Goal: Entertainment & Leisure: Consume media (video, audio)

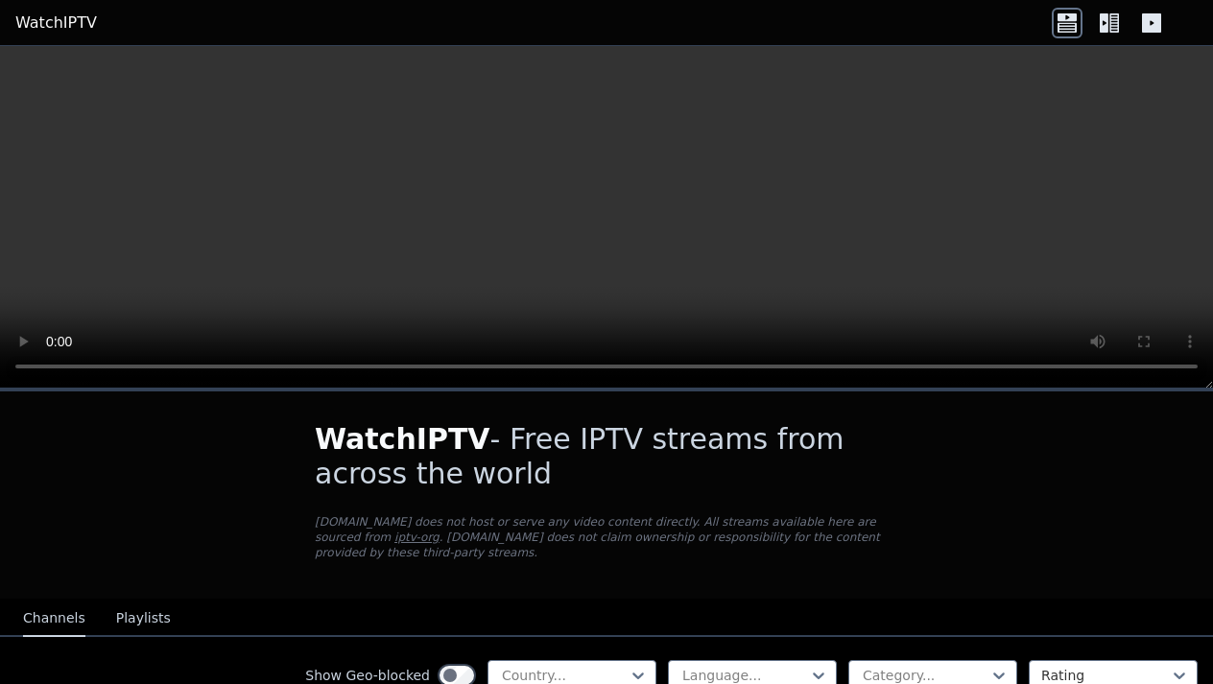
click at [1103, 14] on icon at bounding box center [1104, 22] width 9 height 19
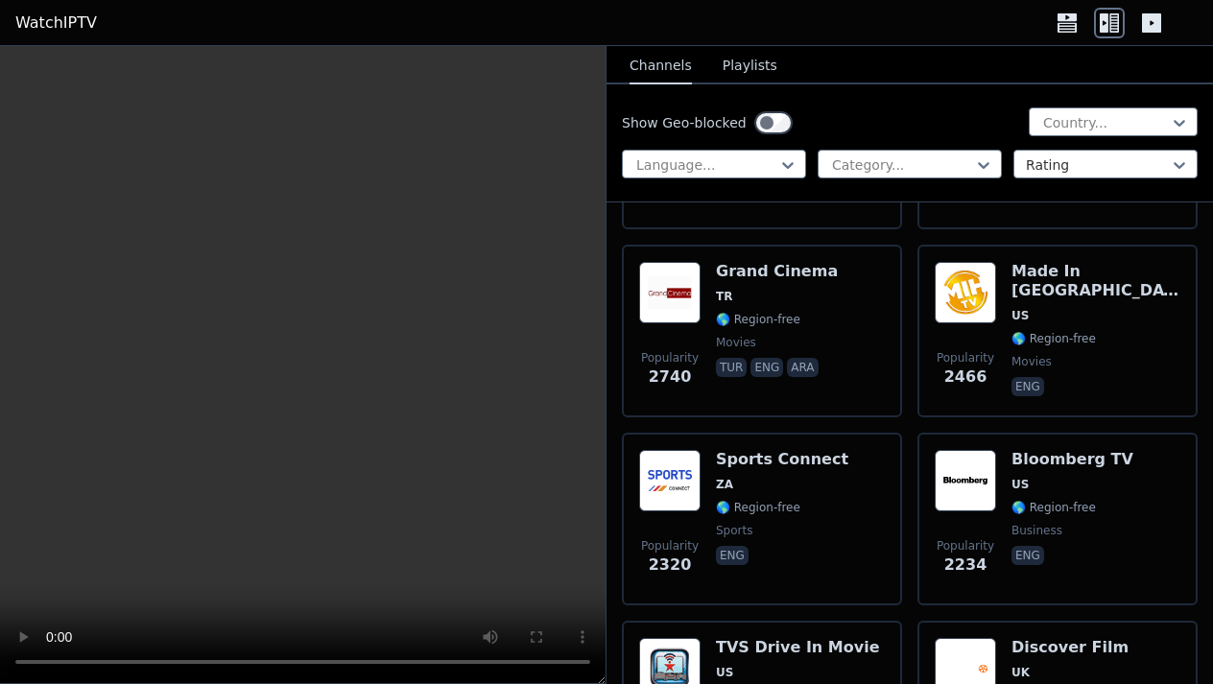
scroll to position [1698, 0]
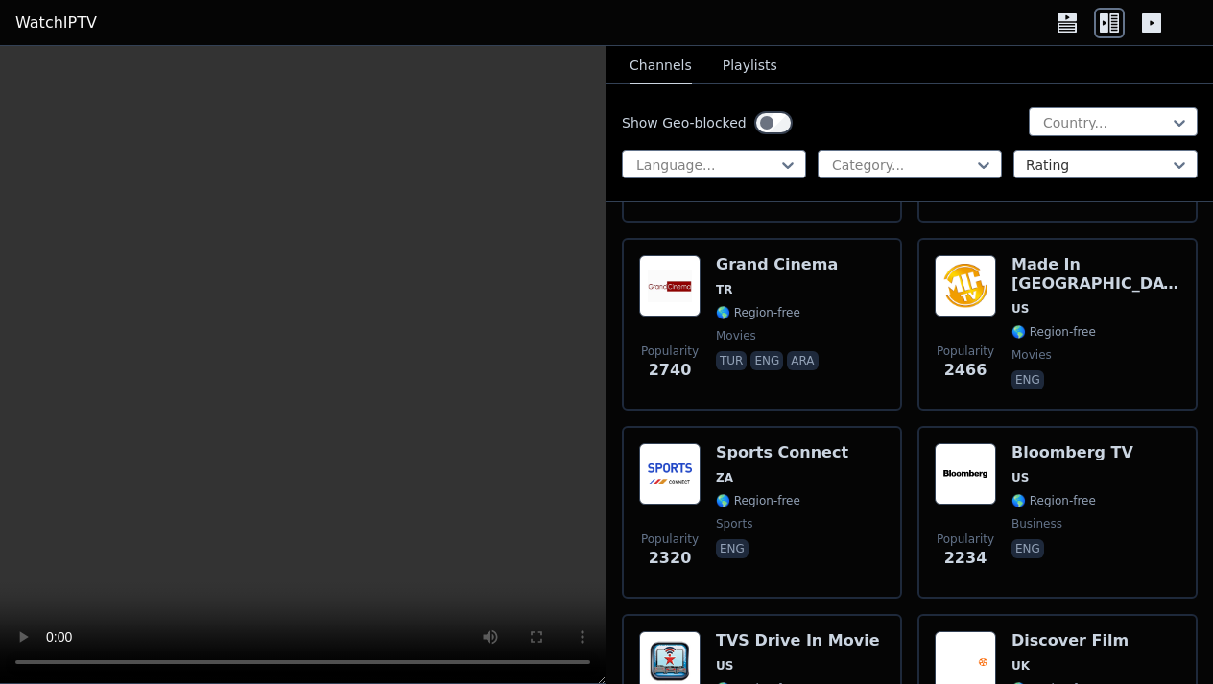
click at [29, 670] on video at bounding box center [302, 365] width 605 height 638
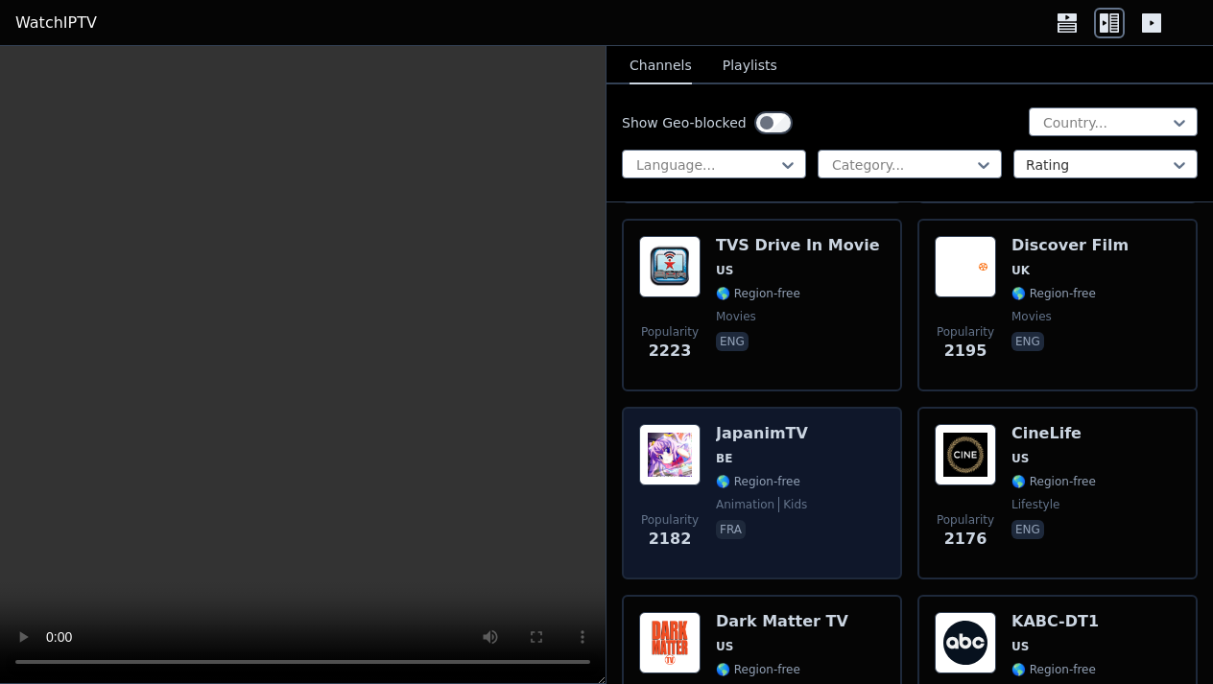
scroll to position [2093, 0]
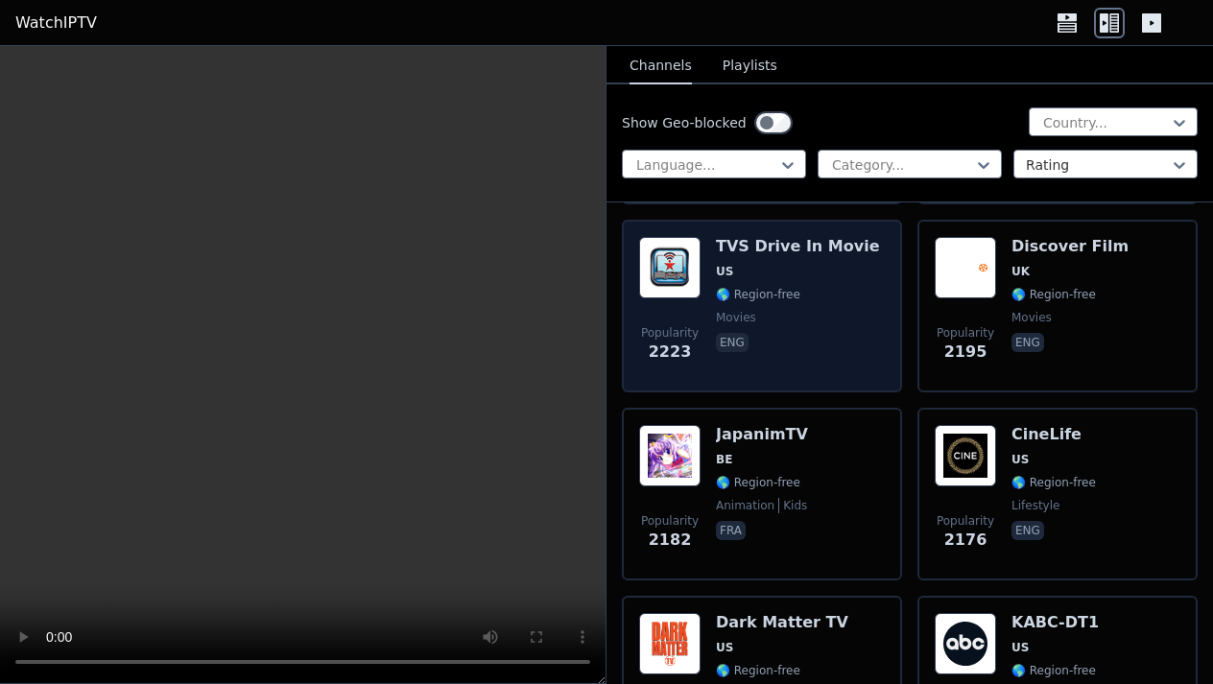
click at [793, 260] on div "TVS Drive In Movie US 🌎 Region-free movies eng" at bounding box center [798, 306] width 164 height 138
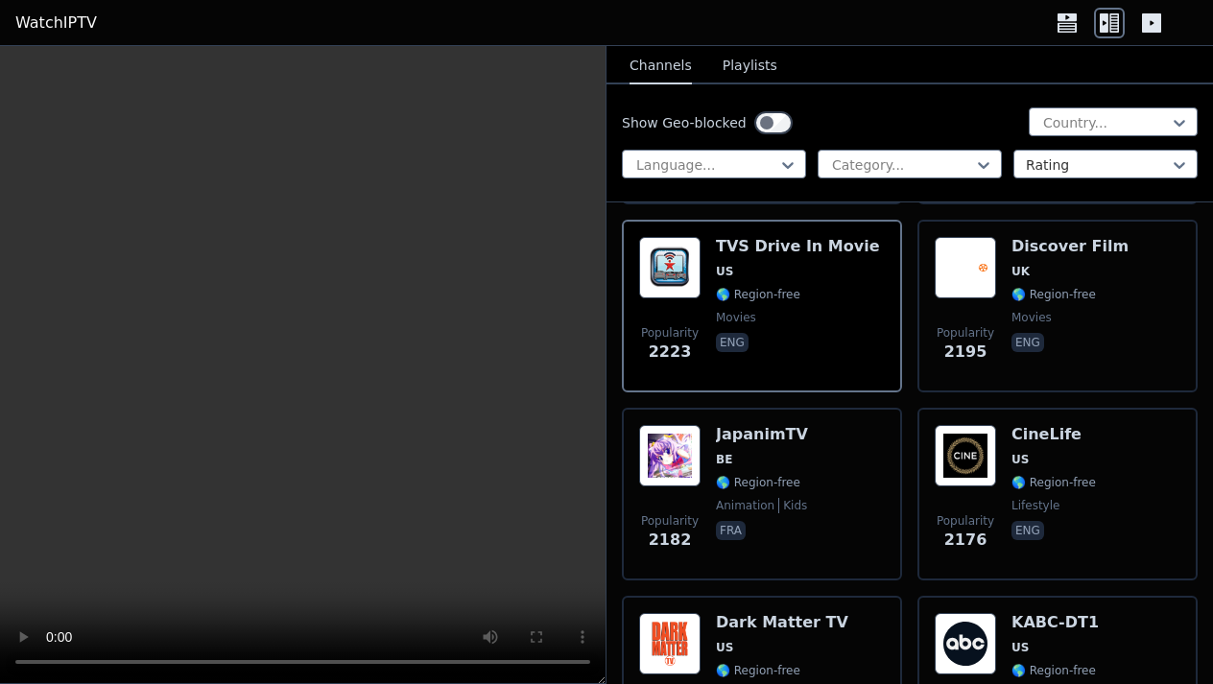
click at [296, 359] on video at bounding box center [302, 365] width 605 height 638
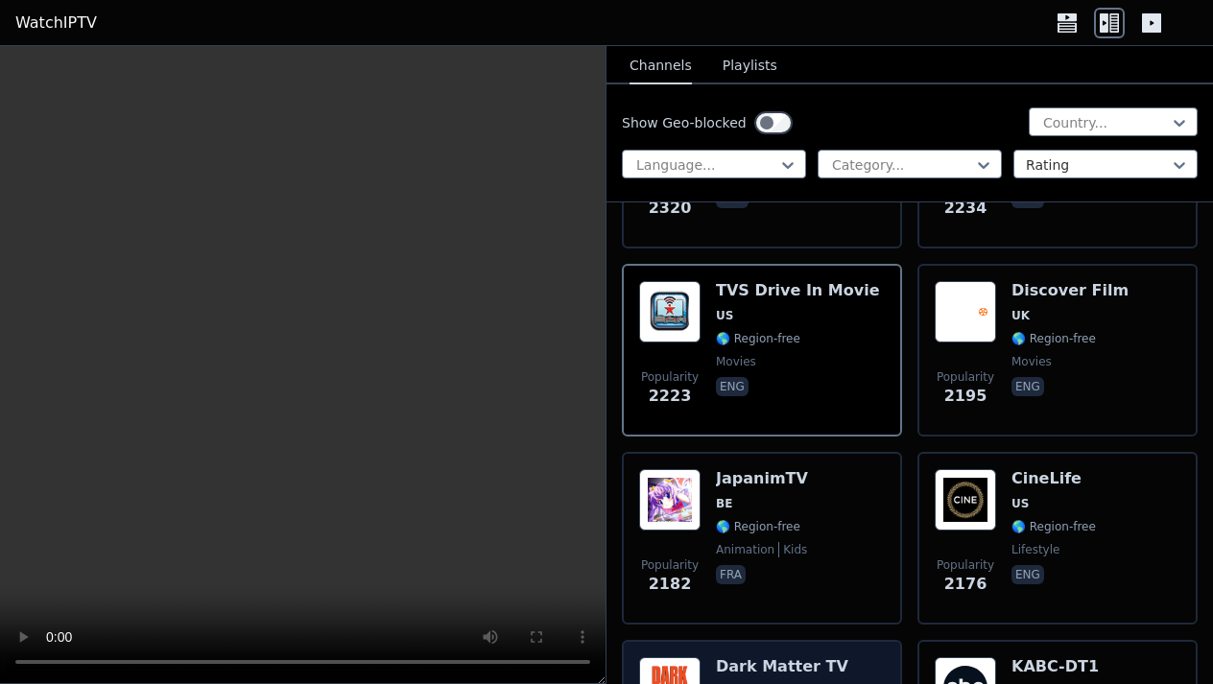
scroll to position [2048, 0]
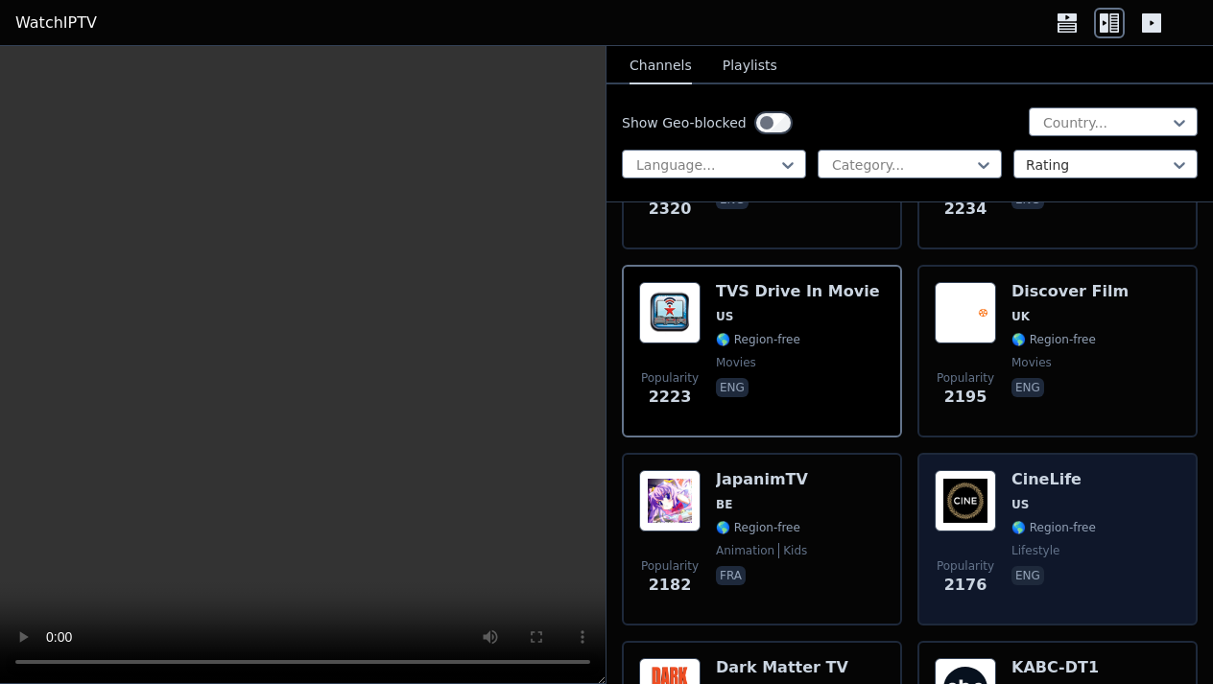
click at [1012, 482] on h6 "CineLife" at bounding box center [1053, 479] width 84 height 19
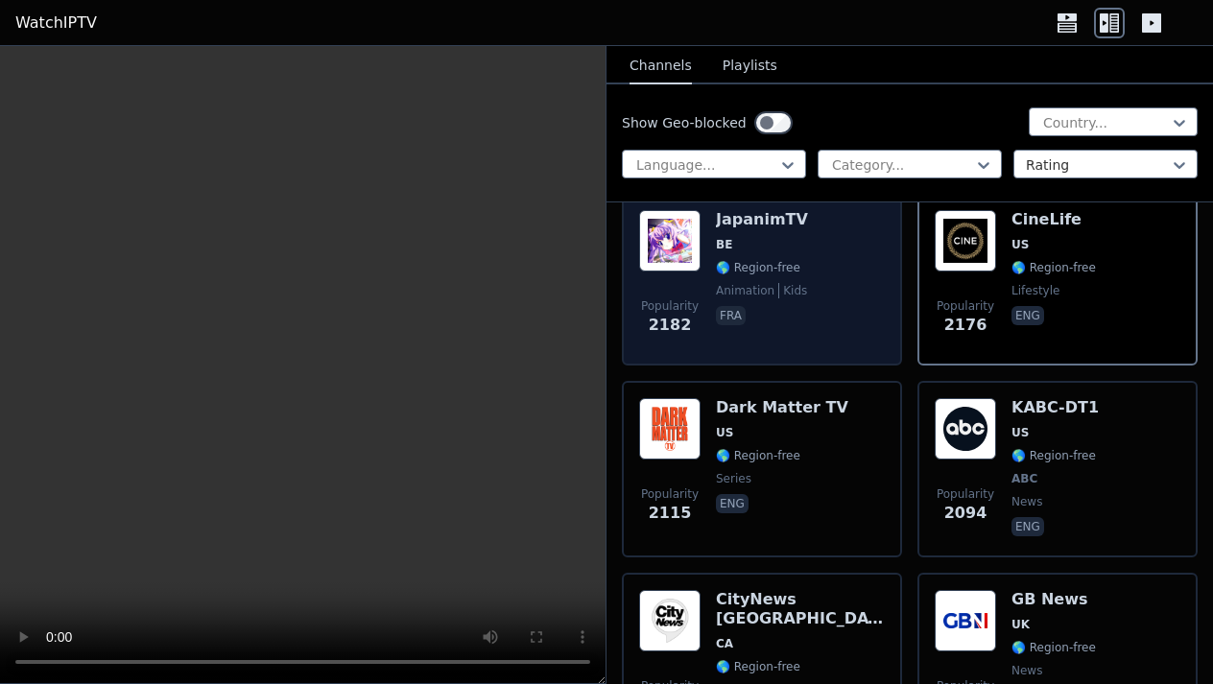
scroll to position [2315, 0]
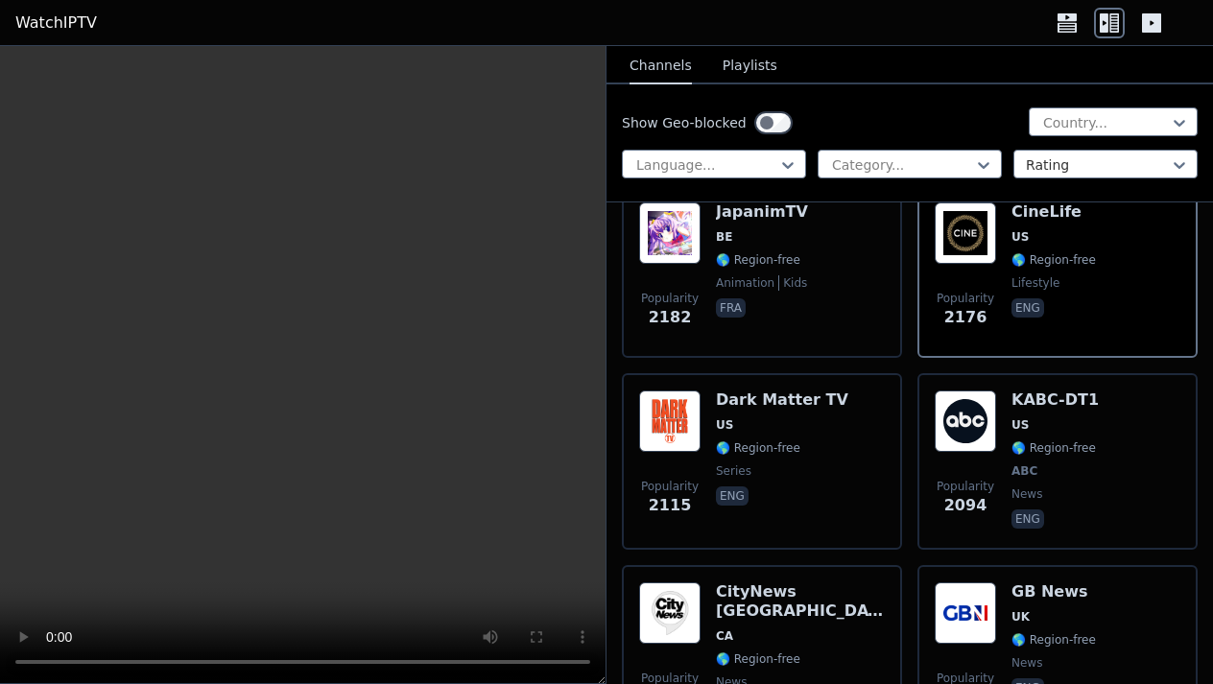
click at [579, 661] on video at bounding box center [302, 365] width 605 height 638
click at [32, 64] on video at bounding box center [302, 365] width 605 height 638
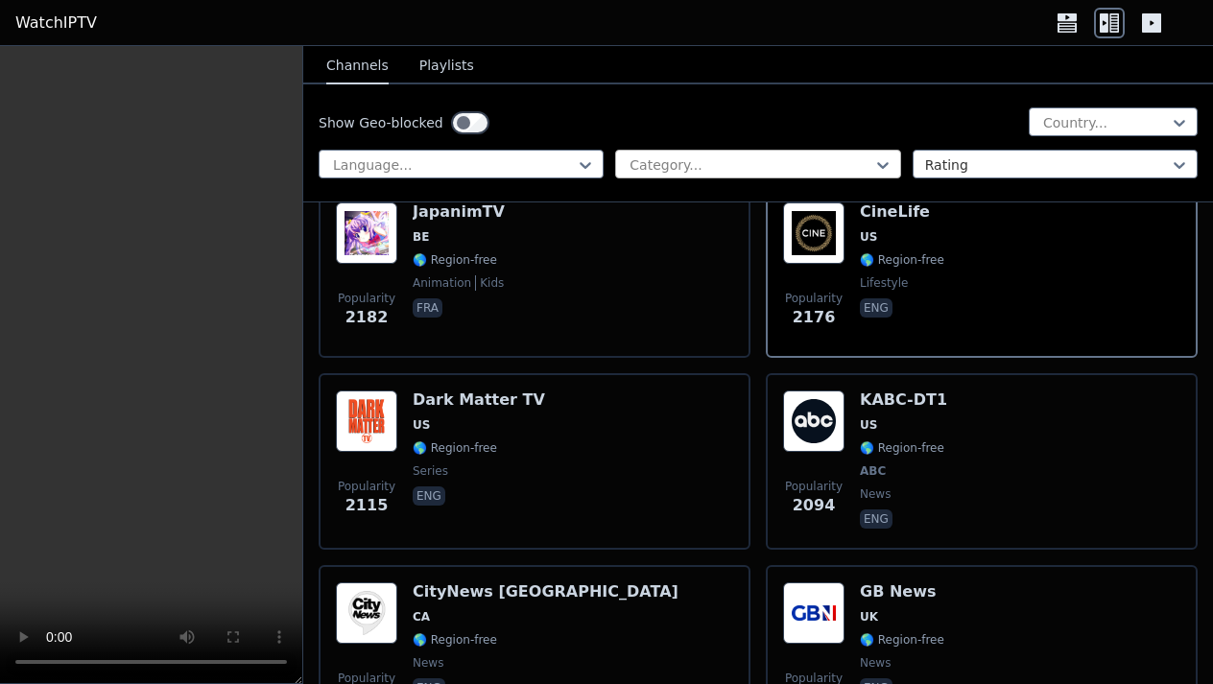
click at [830, 154] on div "Category..." at bounding box center [757, 164] width 285 height 29
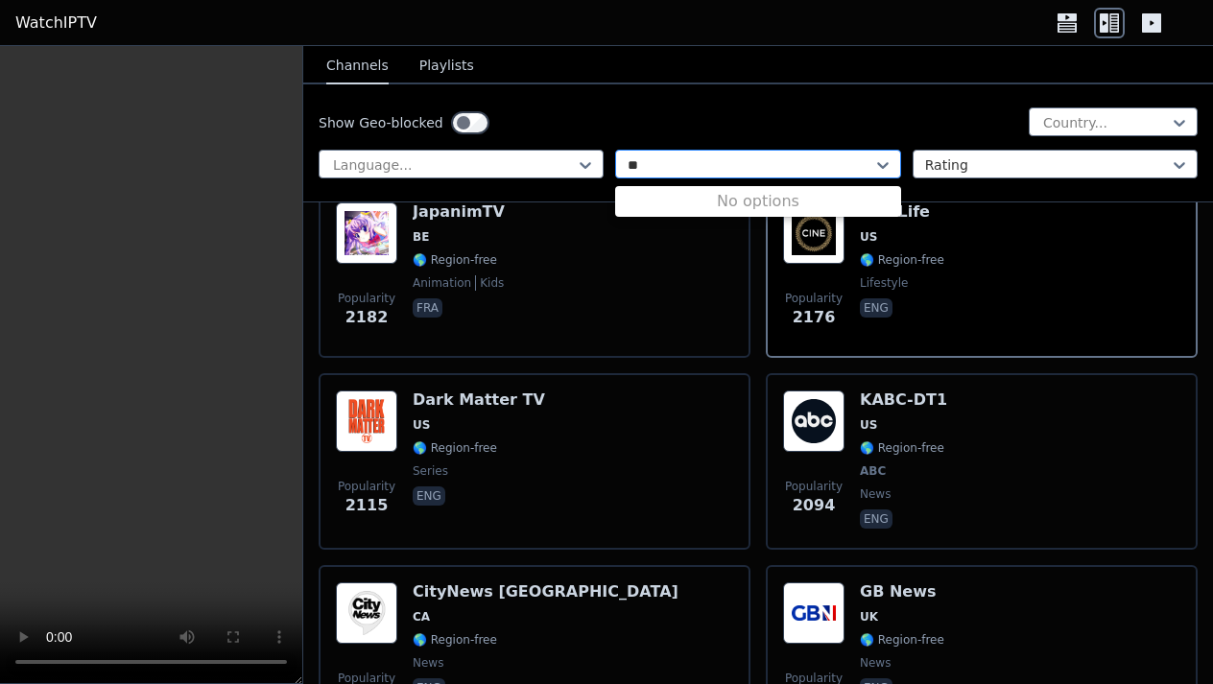
type input "*"
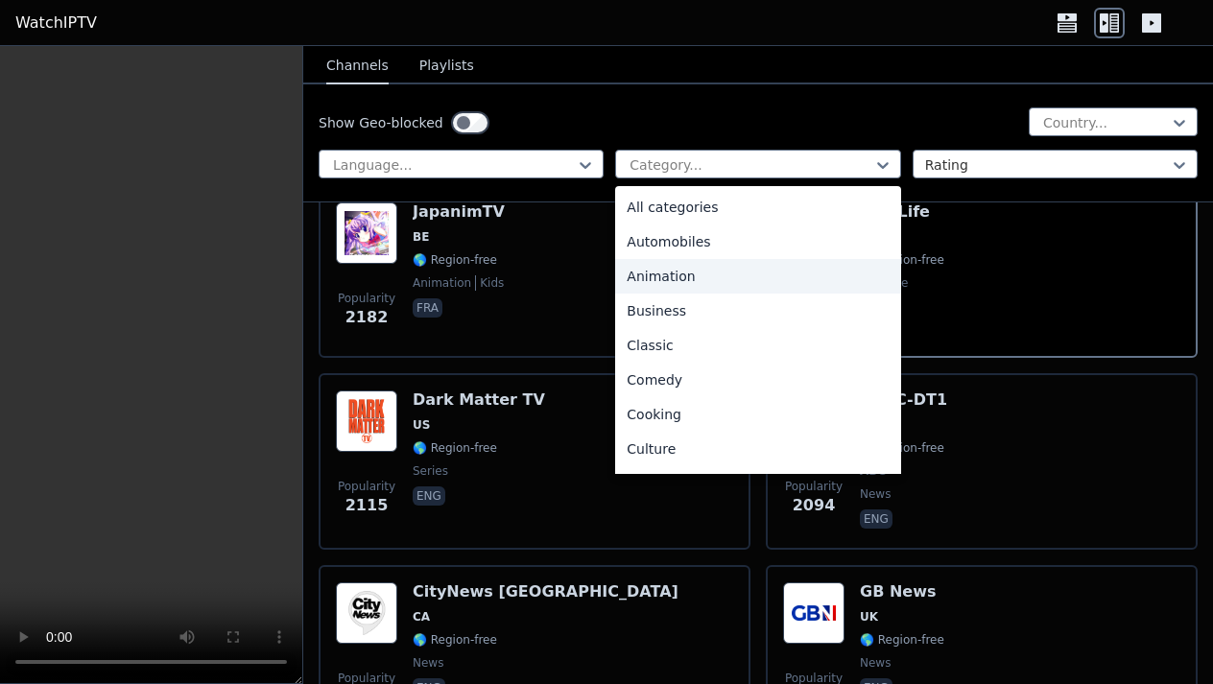
click at [656, 281] on div "Animation" at bounding box center [757, 276] width 285 height 35
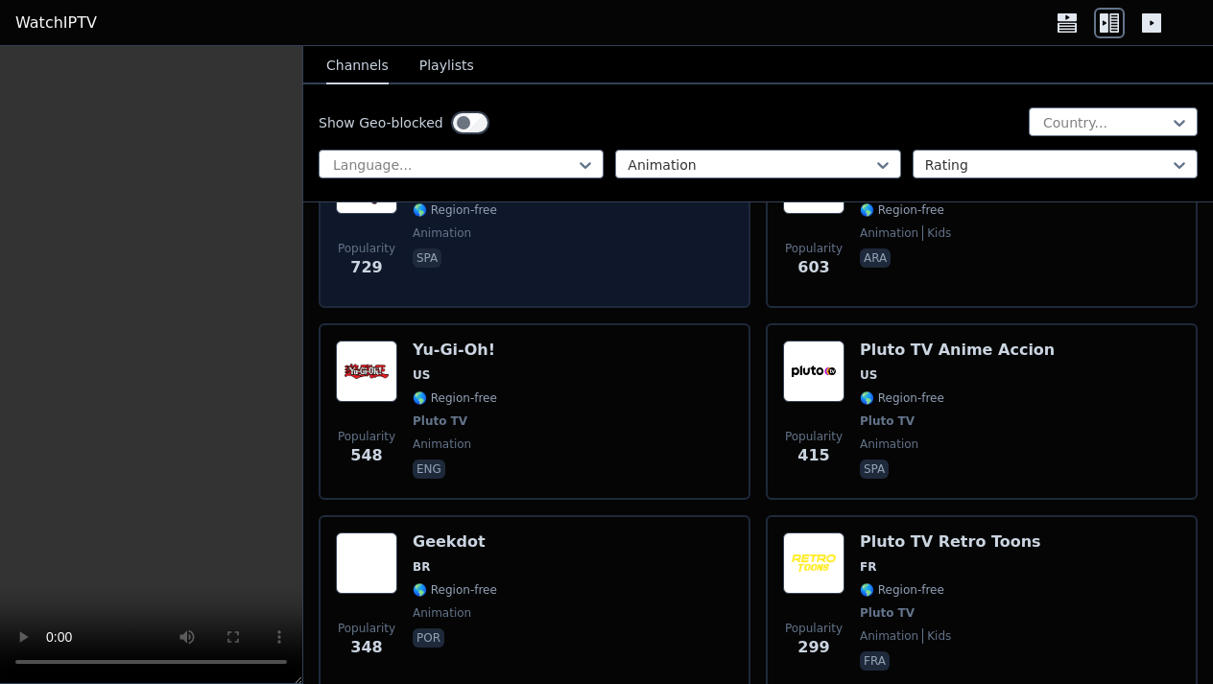
scroll to position [485, 0]
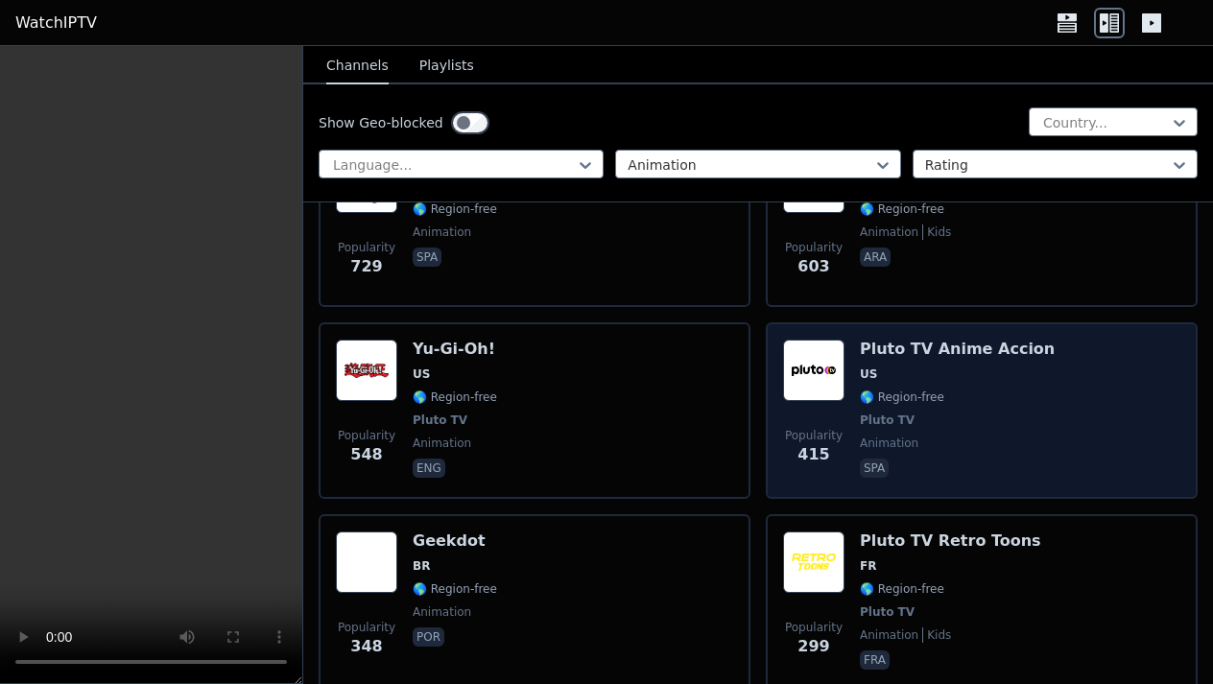
click at [916, 347] on h6 "Pluto TV Anime Accion" at bounding box center [957, 349] width 195 height 19
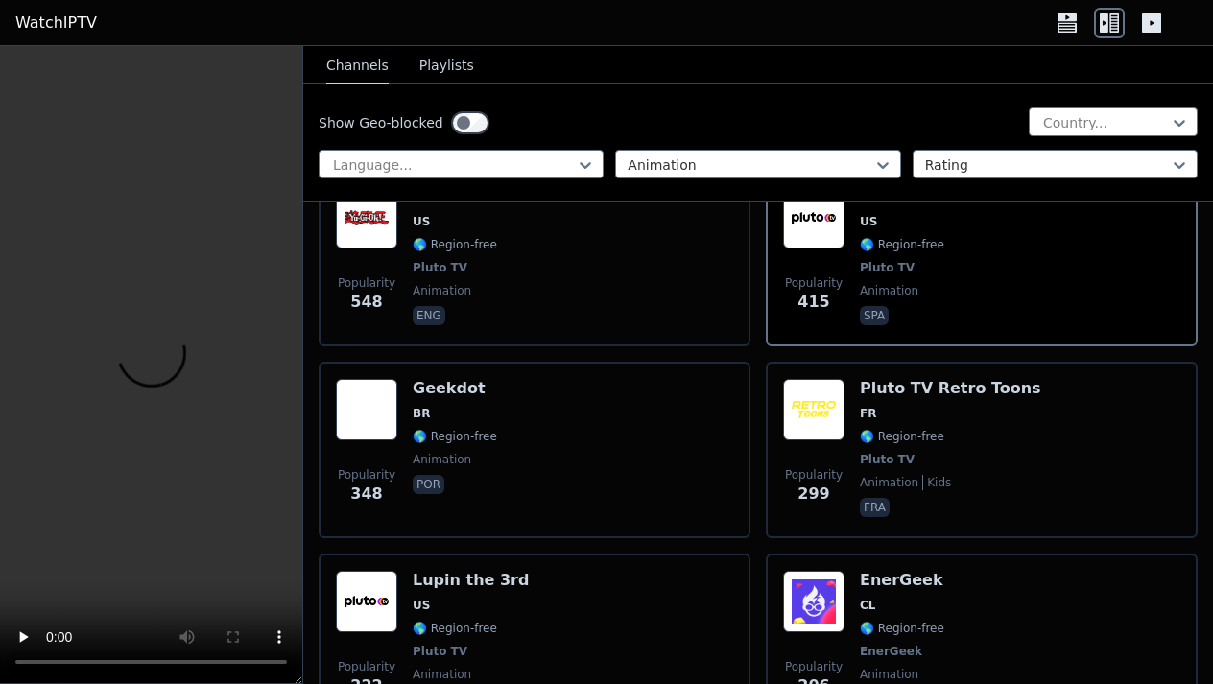
scroll to position [651, 0]
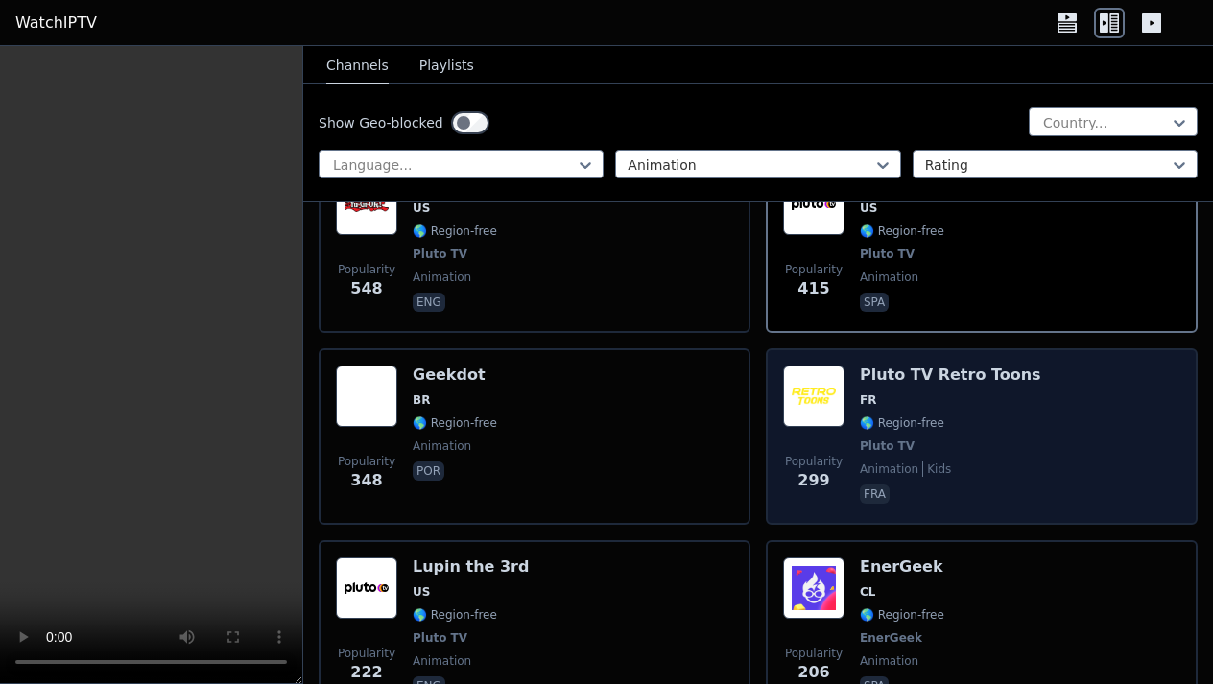
click at [917, 381] on h6 "Pluto TV Retro Toons" at bounding box center [950, 375] width 181 height 19
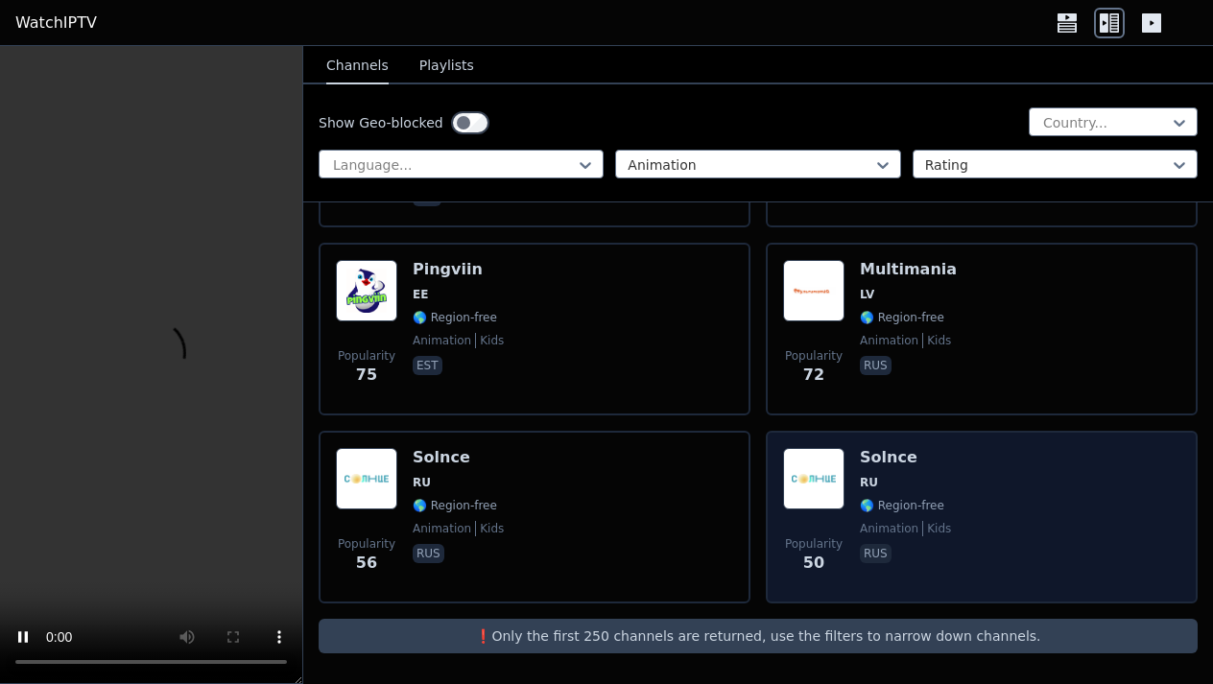
scroll to position [1908, 0]
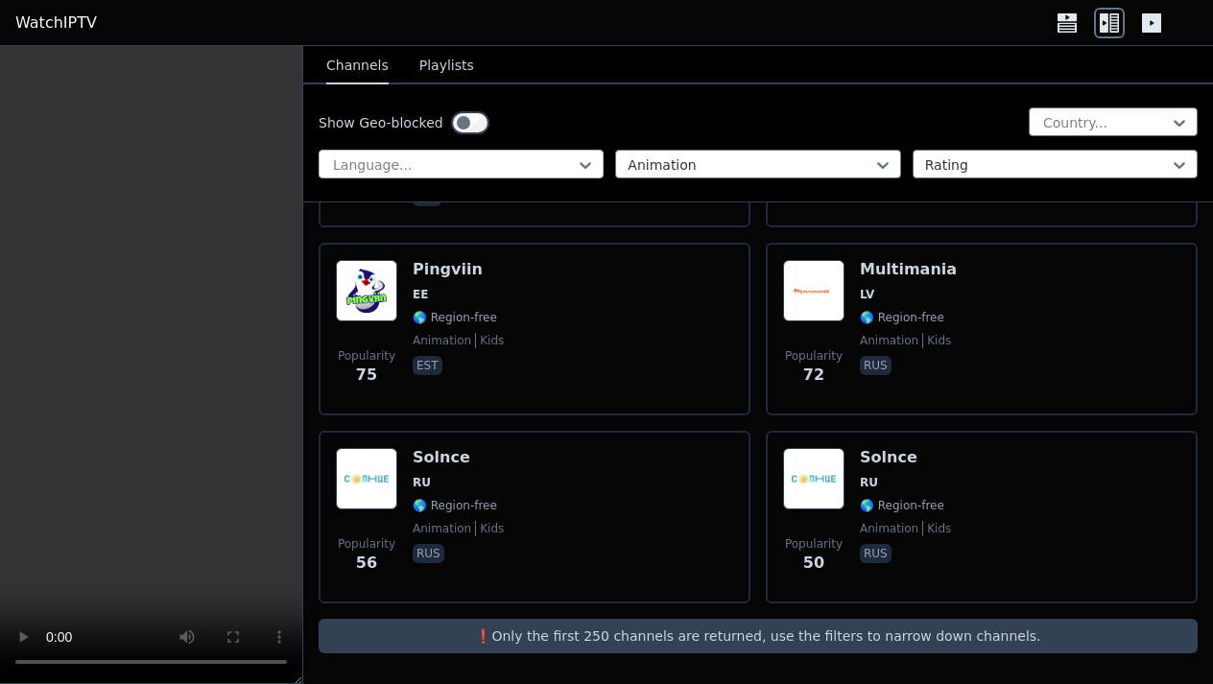
click at [550, 159] on div at bounding box center [453, 164] width 245 height 19
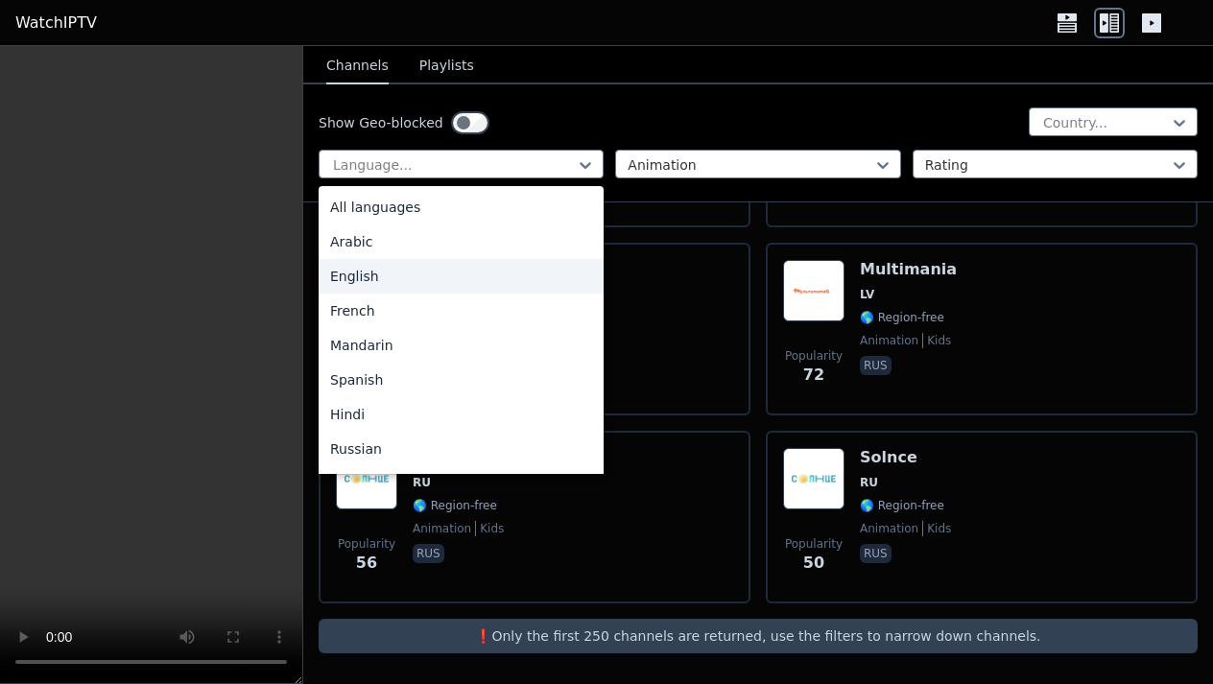
click at [365, 277] on div "English" at bounding box center [461, 276] width 285 height 35
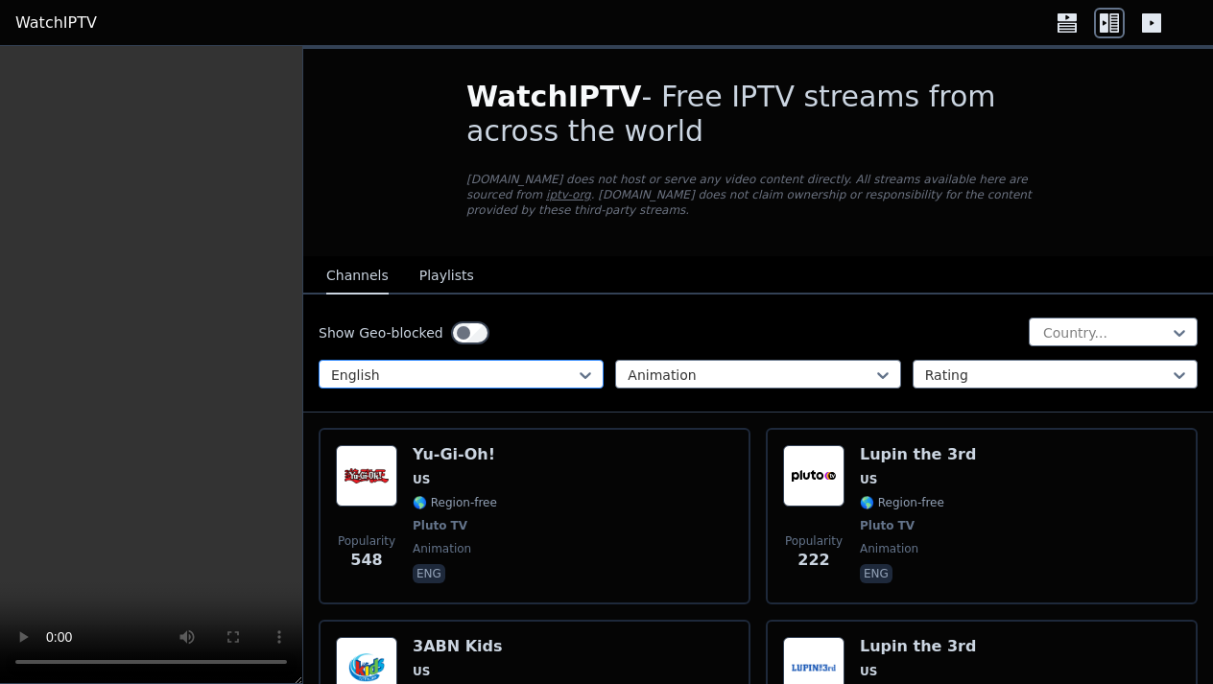
click at [524, 373] on div at bounding box center [453, 375] width 245 height 19
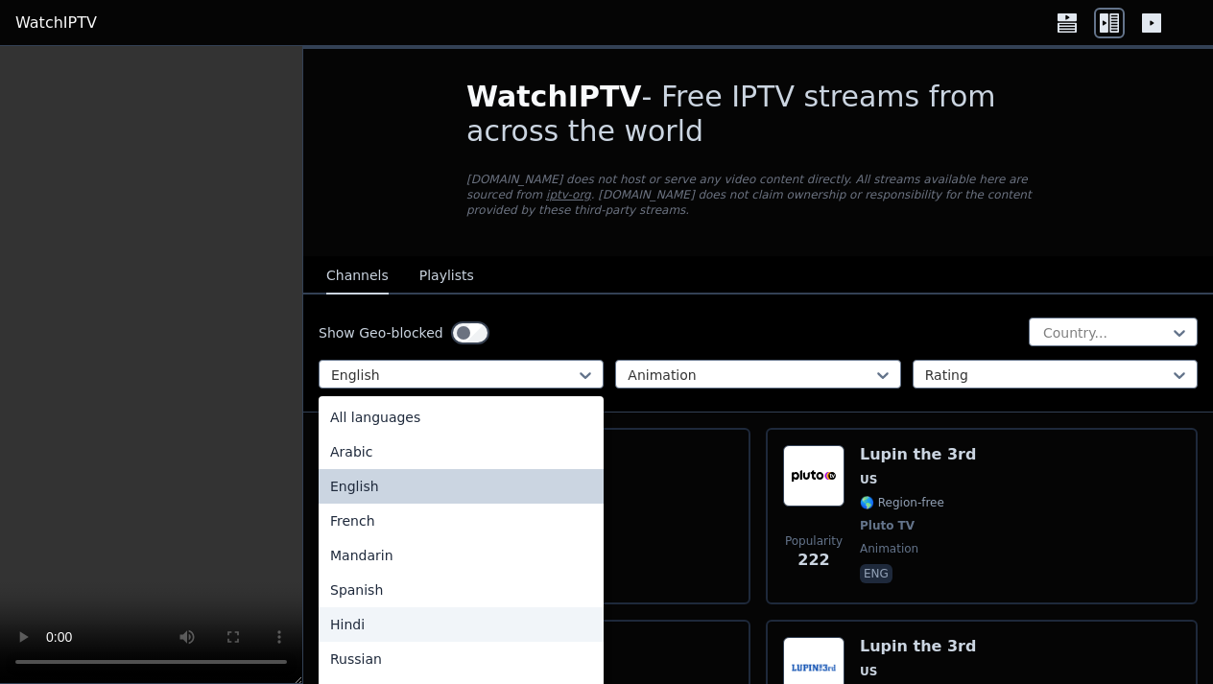
click at [347, 627] on div "Hindi" at bounding box center [461, 624] width 285 height 35
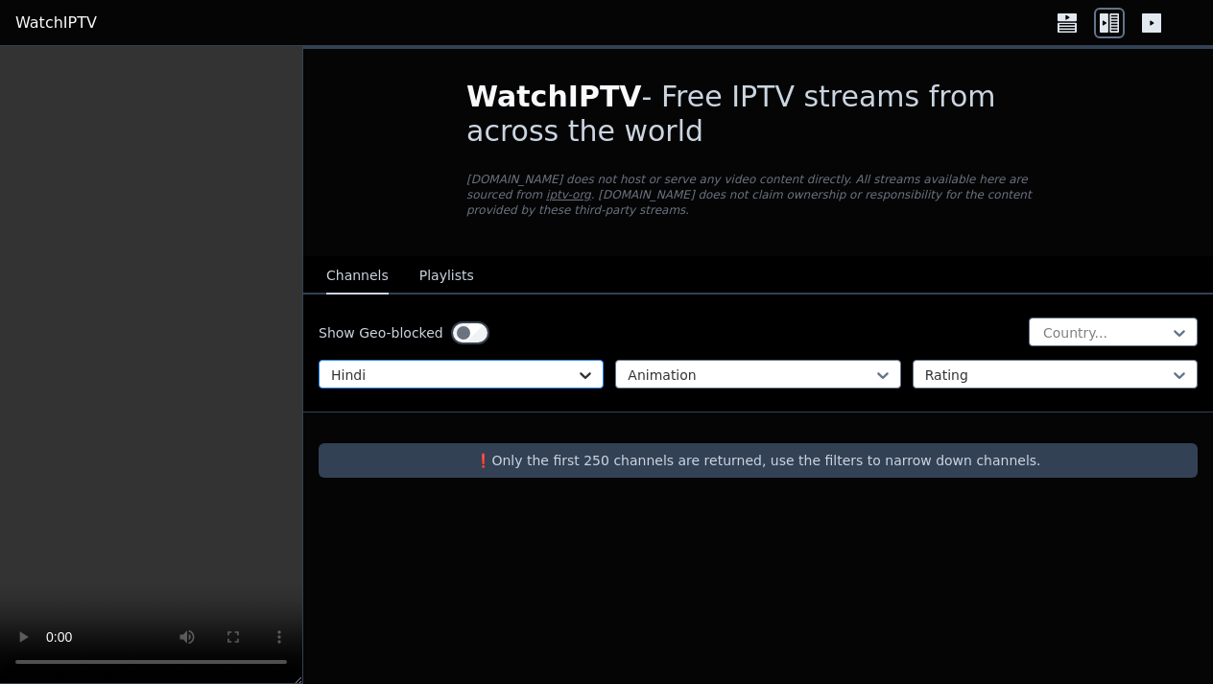
click at [584, 371] on icon at bounding box center [585, 375] width 19 height 19
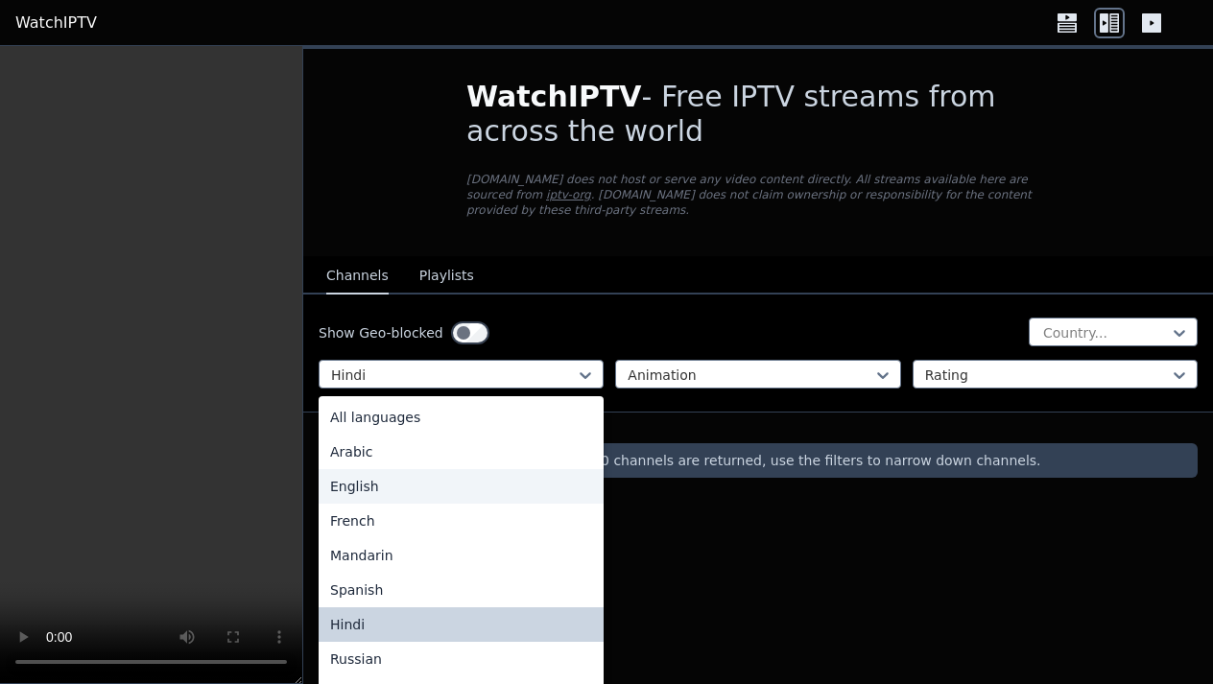
click at [366, 492] on div "English" at bounding box center [461, 486] width 285 height 35
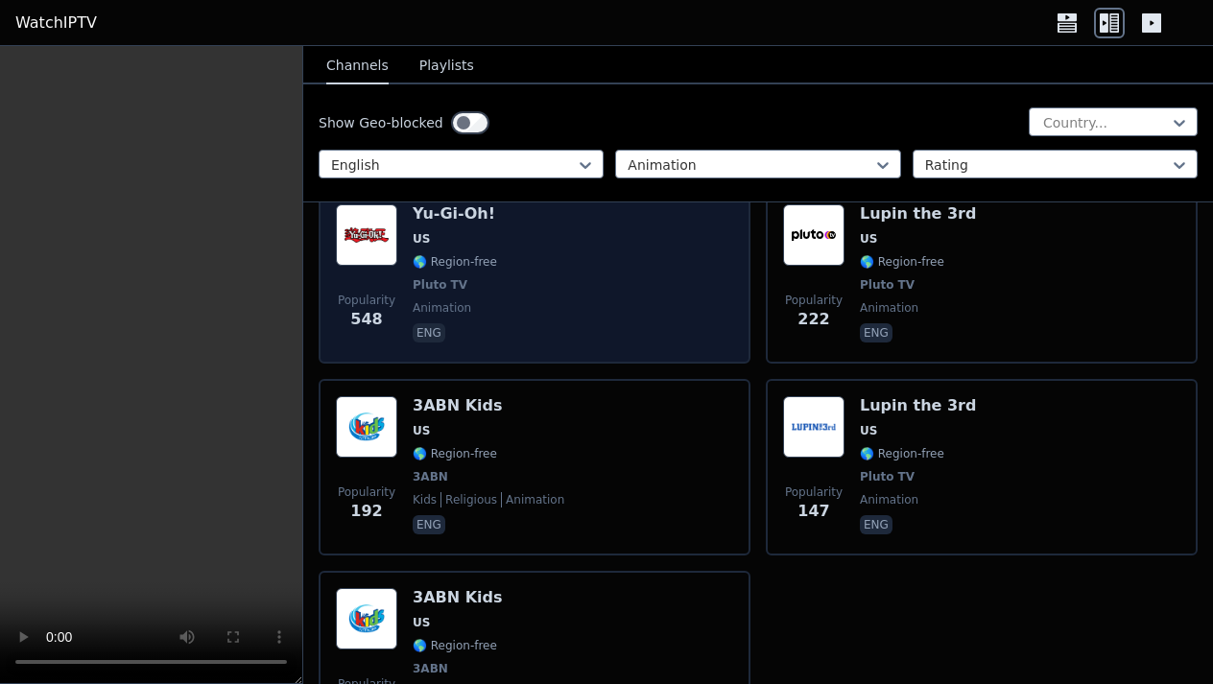
scroll to position [242, 0]
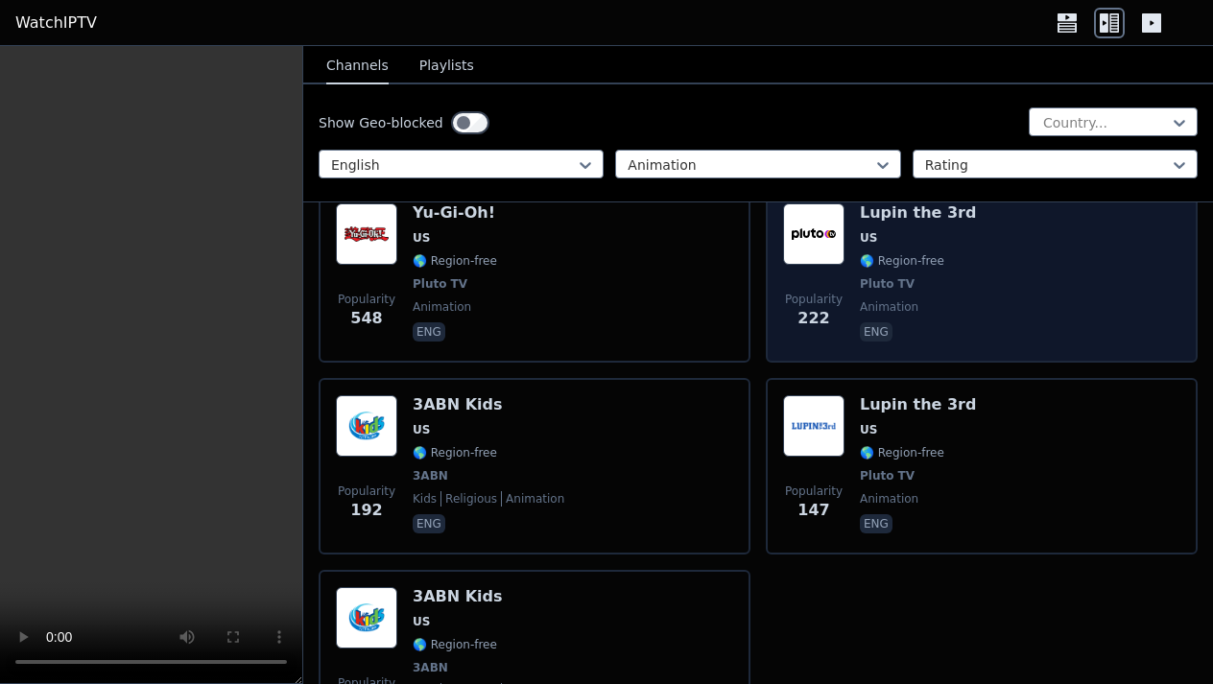
click at [882, 216] on h6 "Lupin the 3rd" at bounding box center [918, 212] width 116 height 19
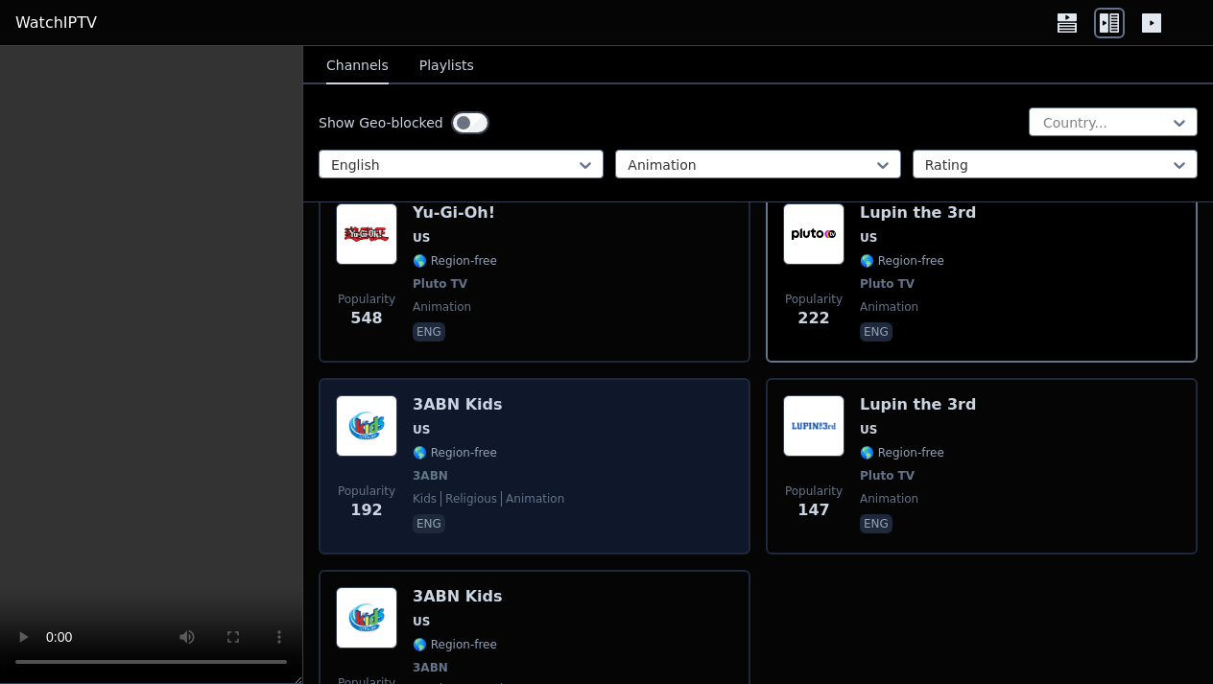
click at [483, 428] on span "US" at bounding box center [489, 429] width 152 height 15
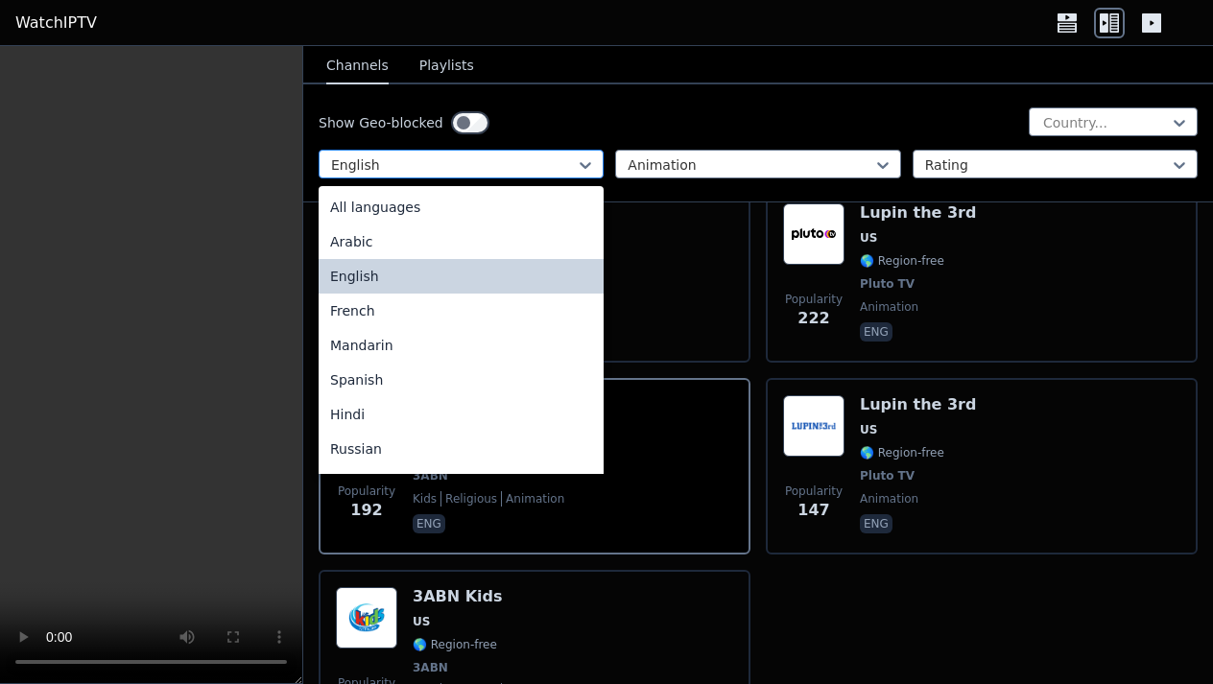
click at [534, 173] on div at bounding box center [453, 164] width 245 height 19
click at [356, 273] on div "English" at bounding box center [461, 276] width 285 height 35
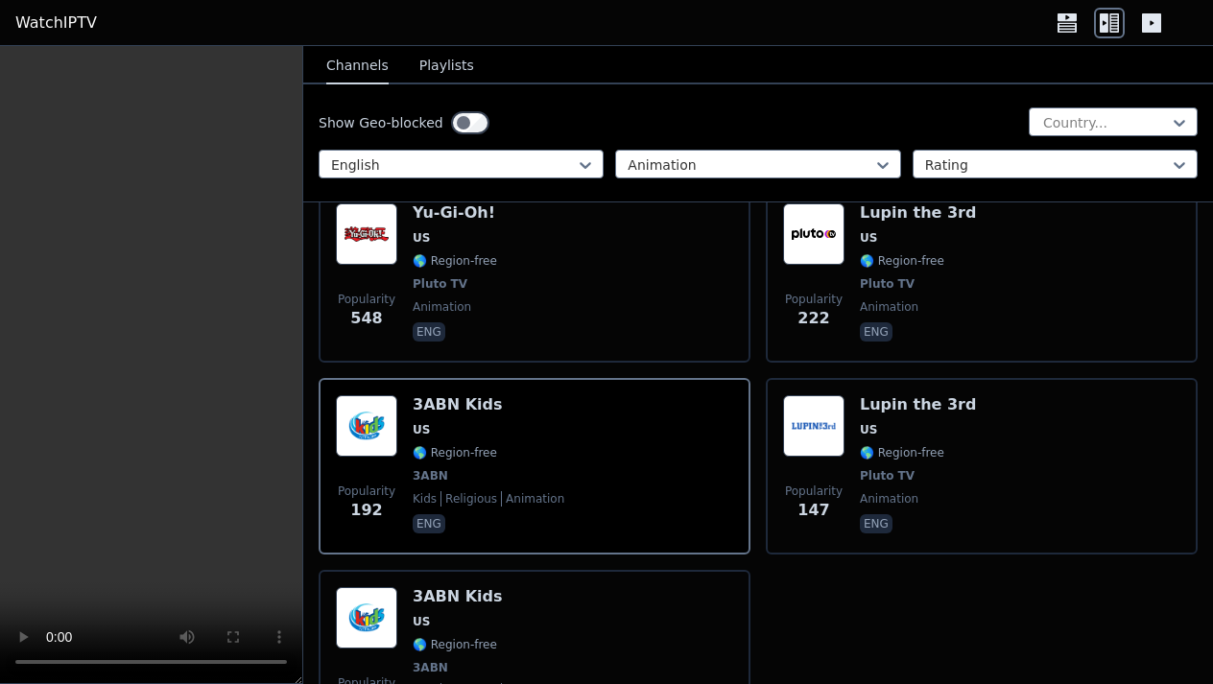
scroll to position [0, 0]
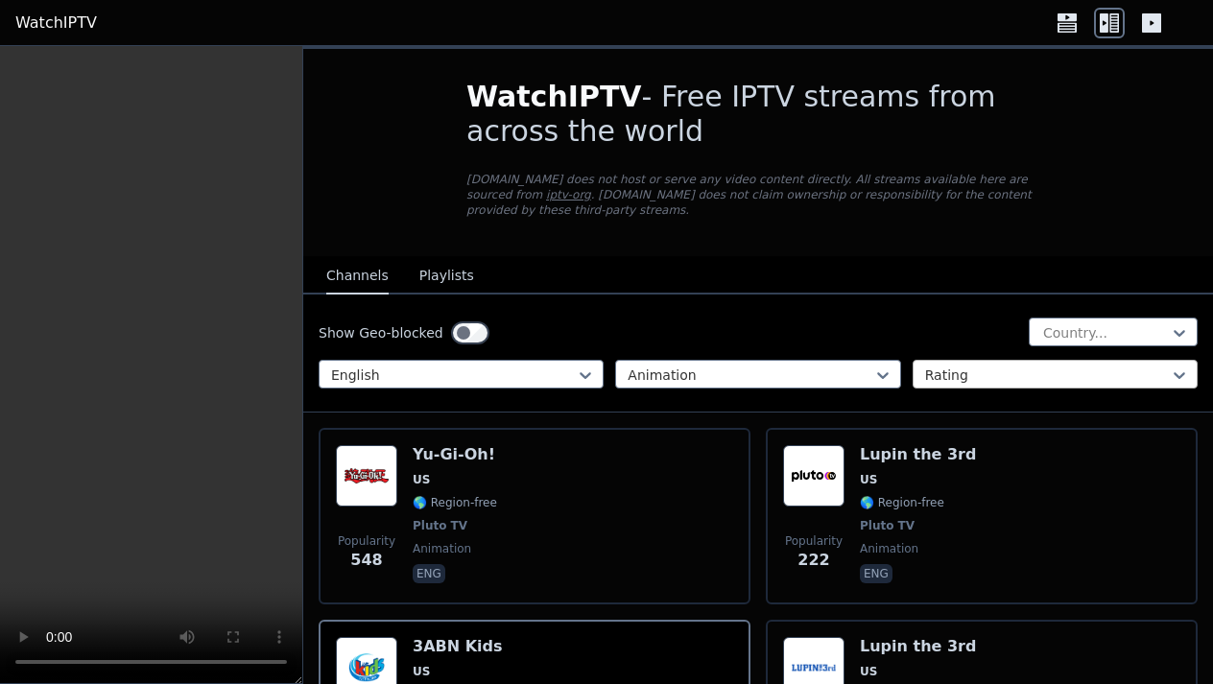
click at [1013, 368] on div at bounding box center [1047, 375] width 245 height 19
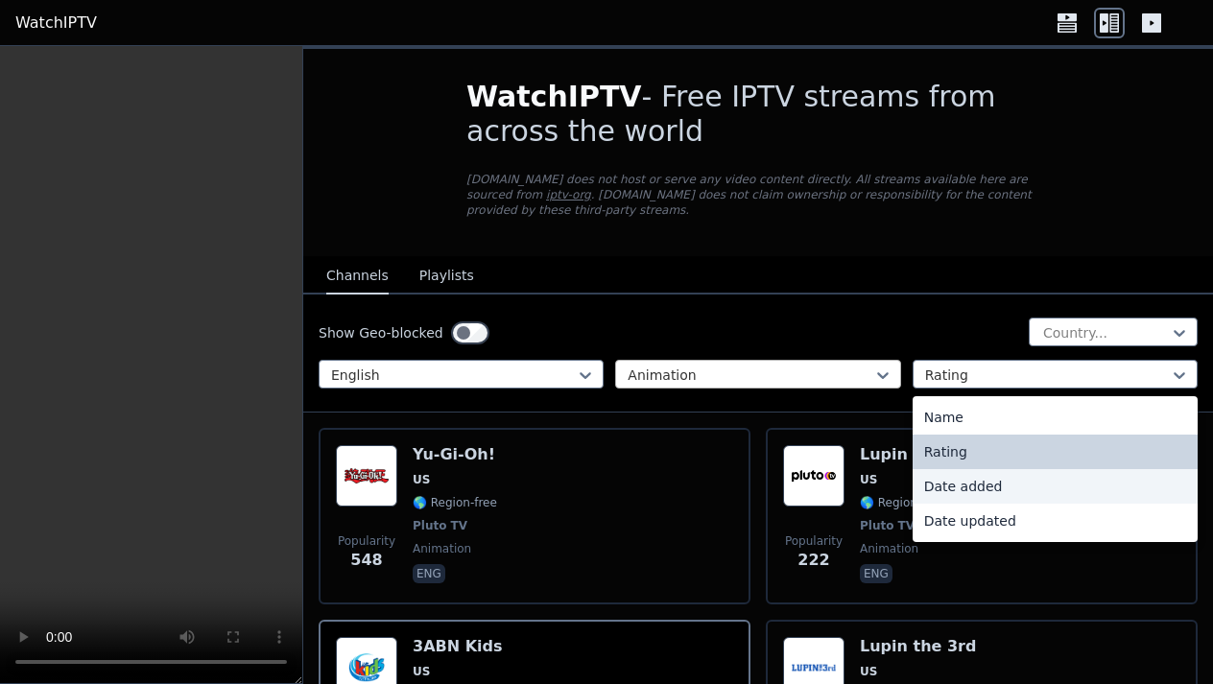
click at [854, 383] on div at bounding box center [750, 375] width 245 height 19
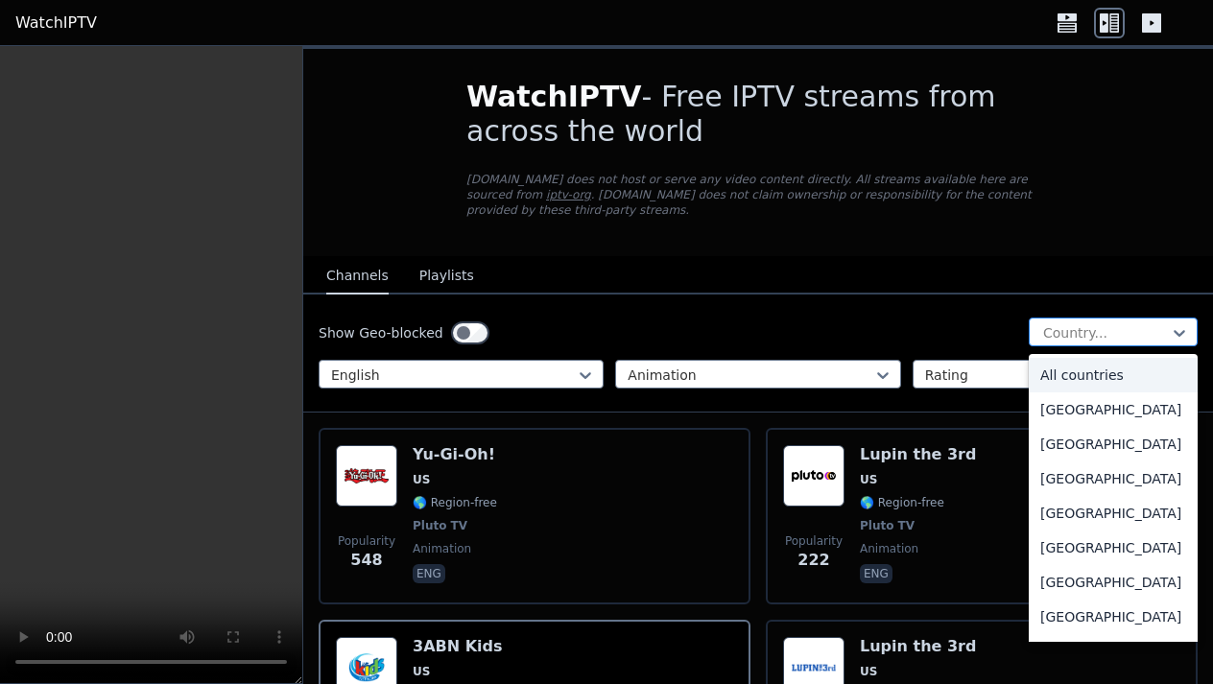
click at [1117, 324] on div at bounding box center [1105, 332] width 129 height 19
type input "**"
click at [1052, 447] on div "[GEOGRAPHIC_DATA]" at bounding box center [1113, 444] width 169 height 35
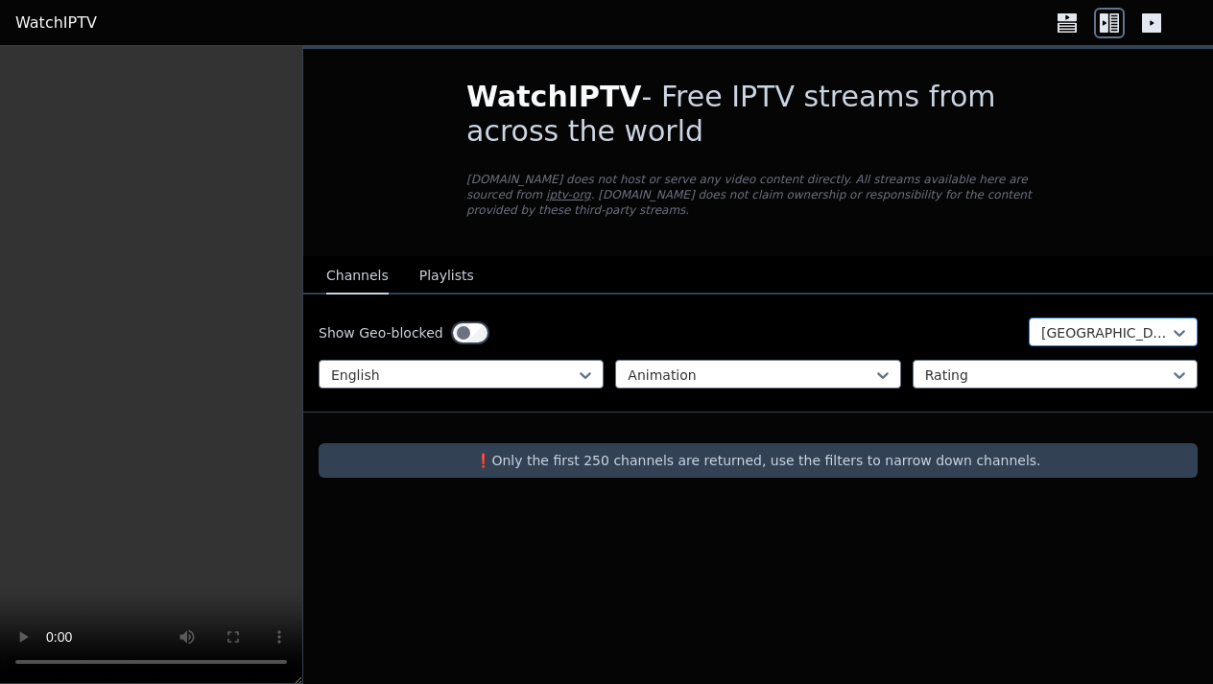
click at [1097, 331] on div at bounding box center [1105, 332] width 129 height 19
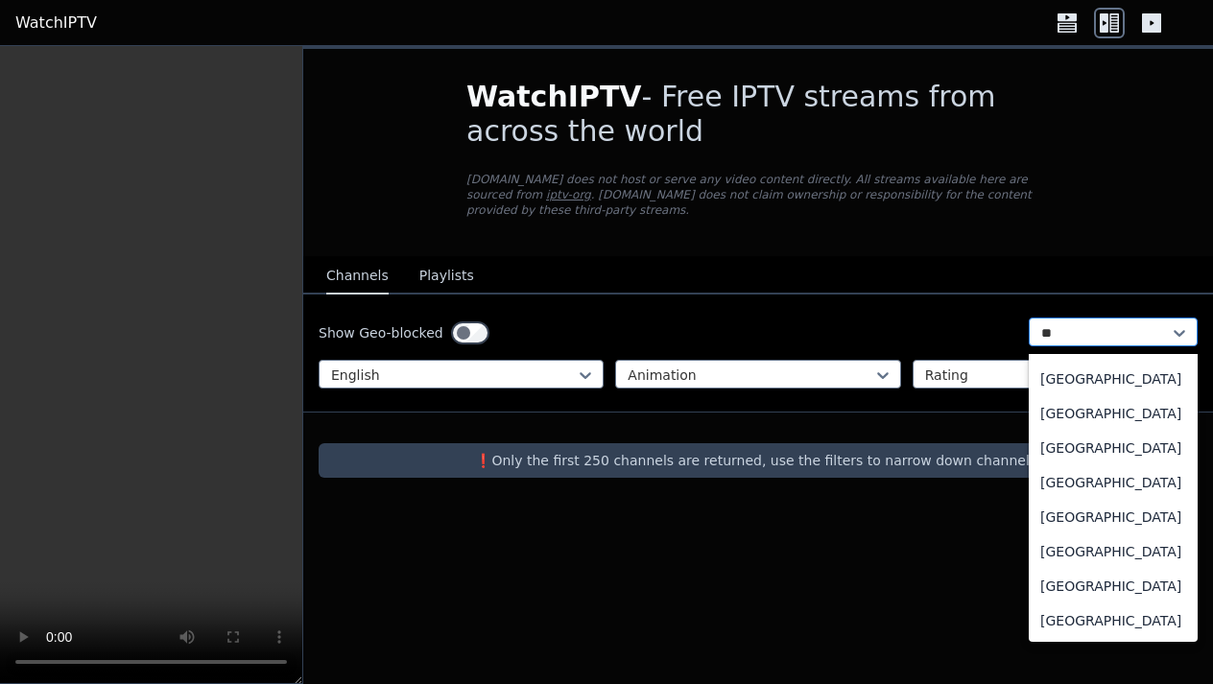
scroll to position [829, 0]
type input "***"
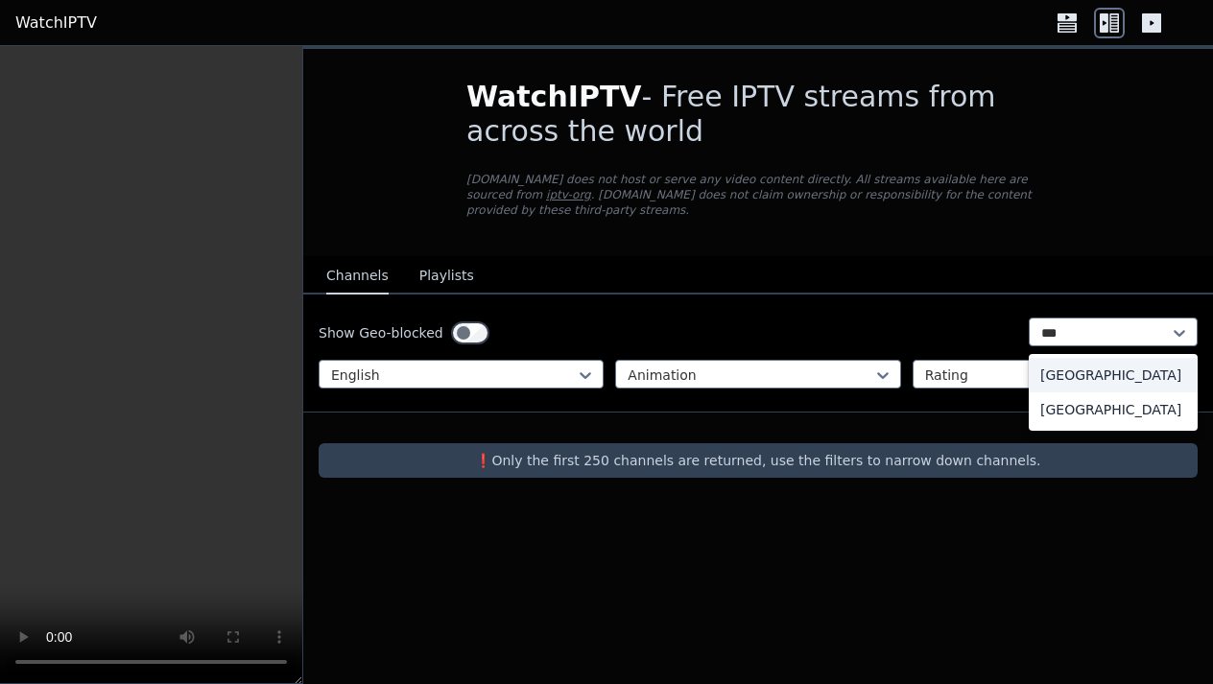
click at [1081, 375] on div "[GEOGRAPHIC_DATA]" at bounding box center [1113, 375] width 169 height 35
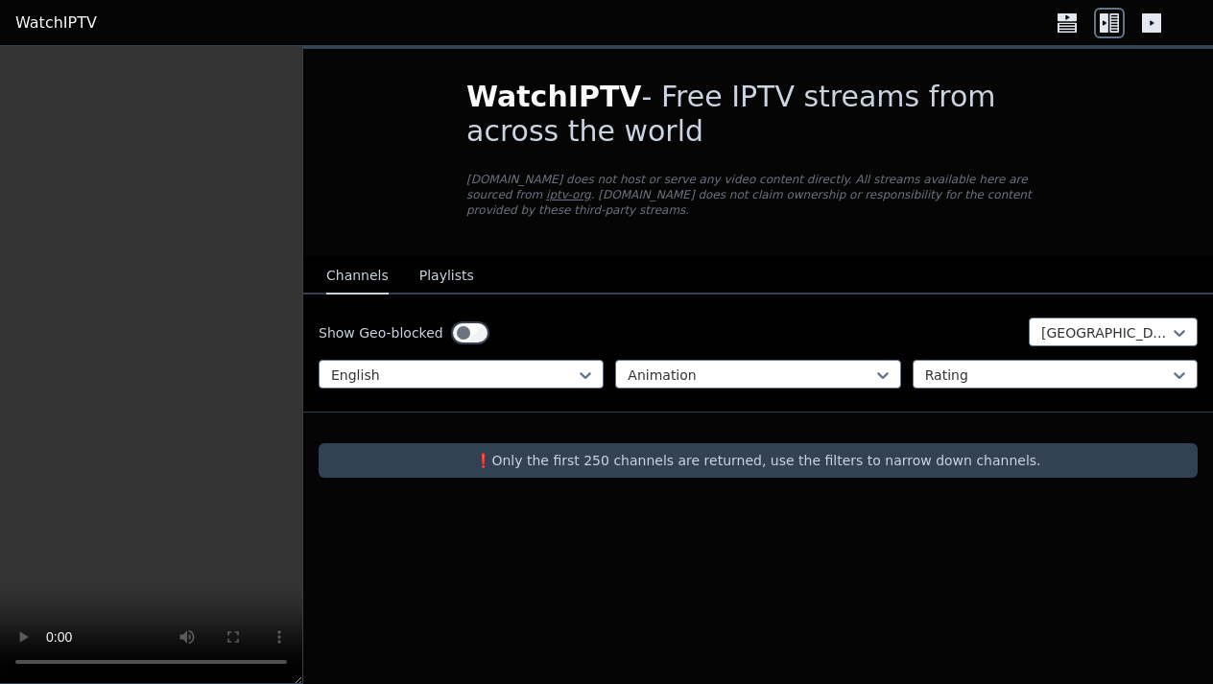
click at [436, 277] on button "Playlists" at bounding box center [446, 276] width 55 height 36
